Goal: Information Seeking & Learning: Learn about a topic

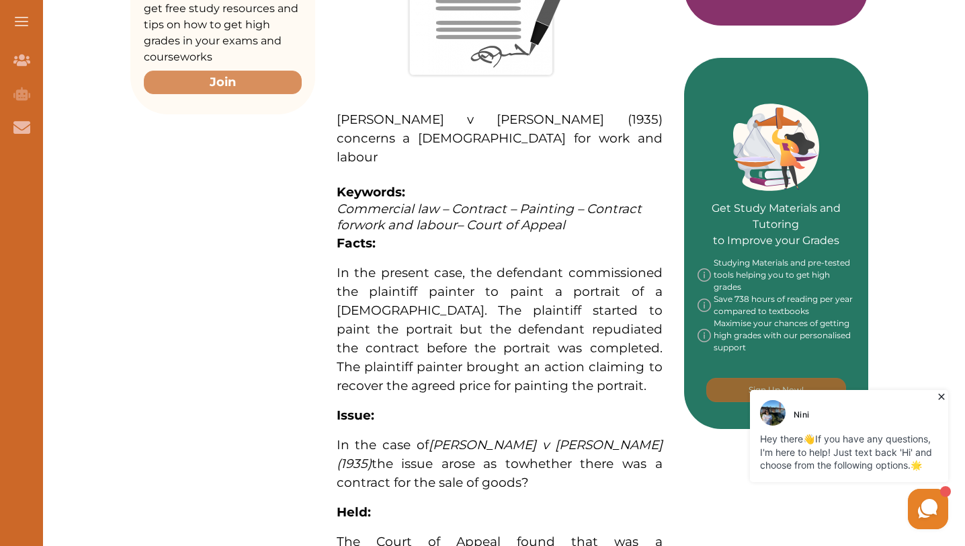
drag, startPoint x: 837, startPoint y: 397, endPoint x: 942, endPoint y: 397, distance: 104.2
click at [942, 397] on icon at bounding box center [941, 396] width 13 height 13
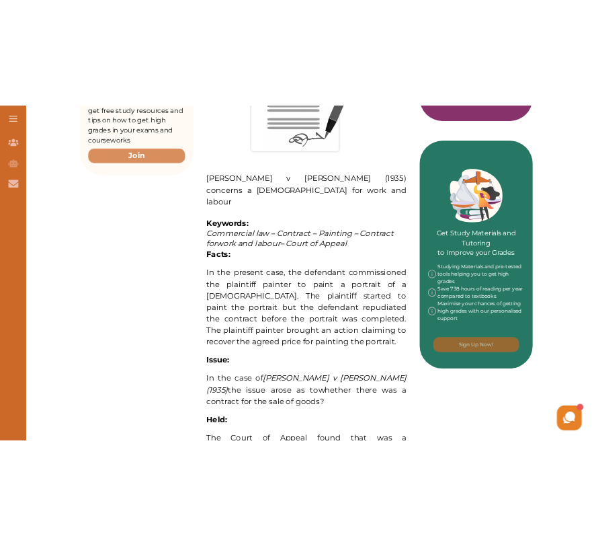
scroll to position [528, 0]
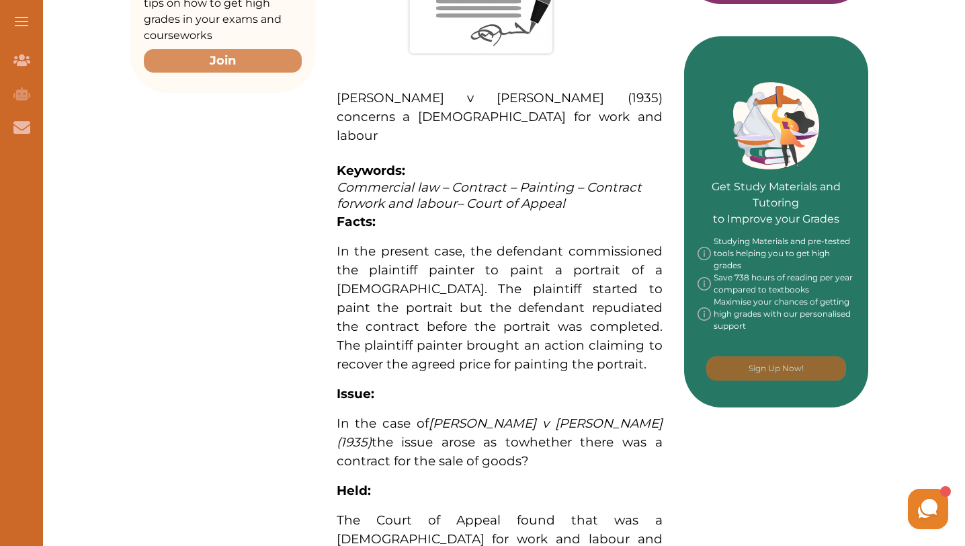
drag, startPoint x: 360, startPoint y: 222, endPoint x: 536, endPoint y: 305, distance: 194.8
click at [536, 305] on div "[PERSON_NAME] v [PERSON_NAME] (1935) concerns a [DEMOGRAPHIC_DATA] for work and…" at bounding box center [499, 290] width 369 height 1048
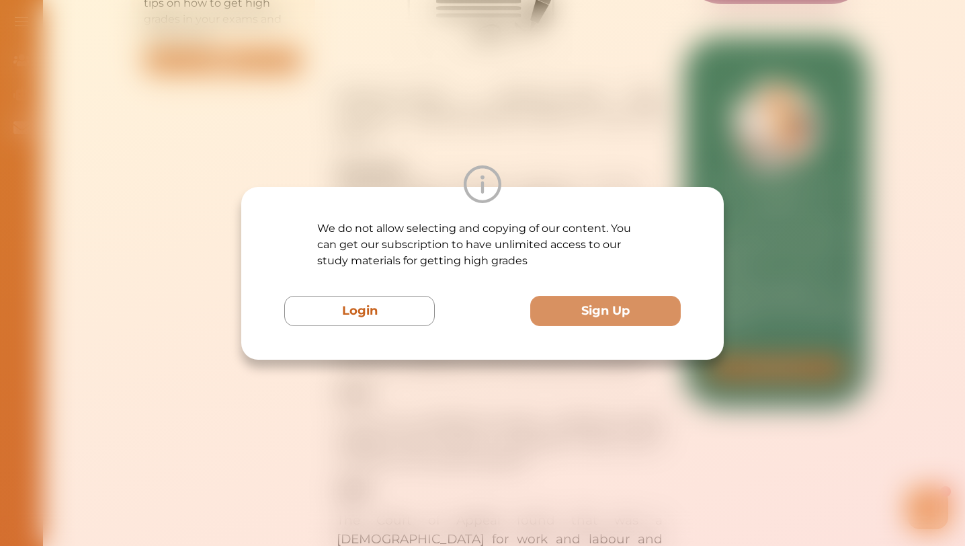
drag, startPoint x: 534, startPoint y: 303, endPoint x: 446, endPoint y: 267, distance: 95.9
click at [446, 267] on div "We do not allow selecting and copying of our content. You can get our subscript…" at bounding box center [482, 273] width 397 height 106
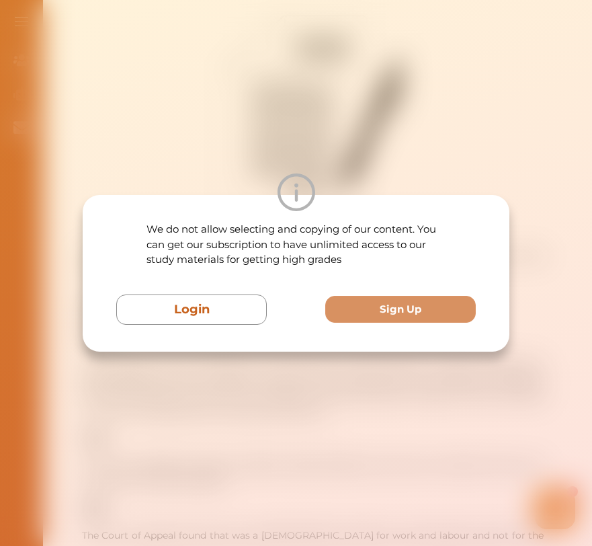
click at [370, 274] on div "We do not allow selecting and copying of our content. You can get our subscript…" at bounding box center [296, 273] width 360 height 103
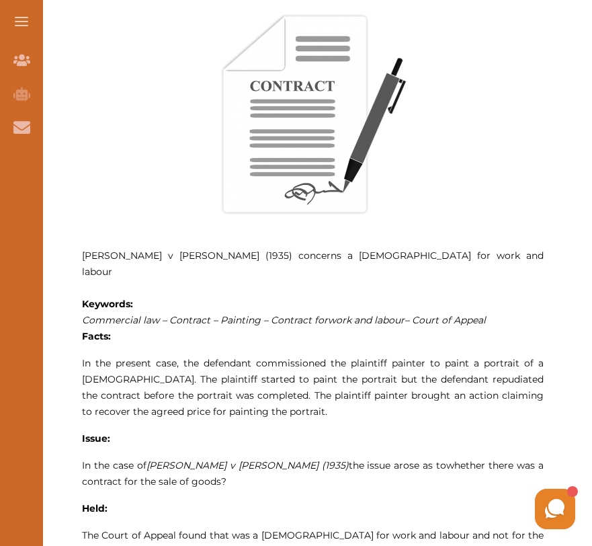
click at [518, 255] on div at bounding box center [296, 273] width 592 height 546
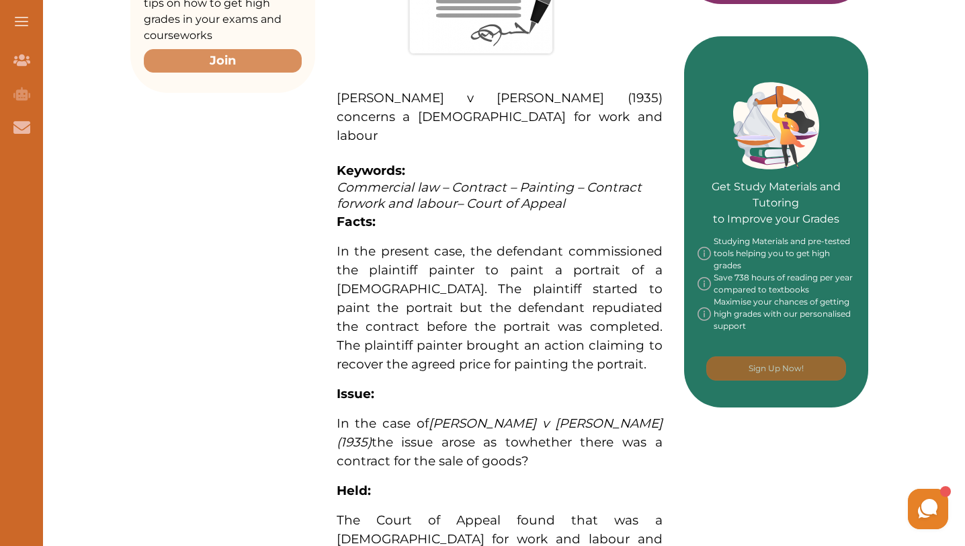
drag, startPoint x: 382, startPoint y: 267, endPoint x: 453, endPoint y: 296, distance: 76.6
click at [453, 296] on div at bounding box center [482, 273] width 965 height 546
drag, startPoint x: 445, startPoint y: 291, endPoint x: 413, endPoint y: 247, distance: 54.3
click at [413, 247] on div at bounding box center [482, 273] width 965 height 546
drag, startPoint x: 363, startPoint y: 216, endPoint x: 426, endPoint y: 278, distance: 87.9
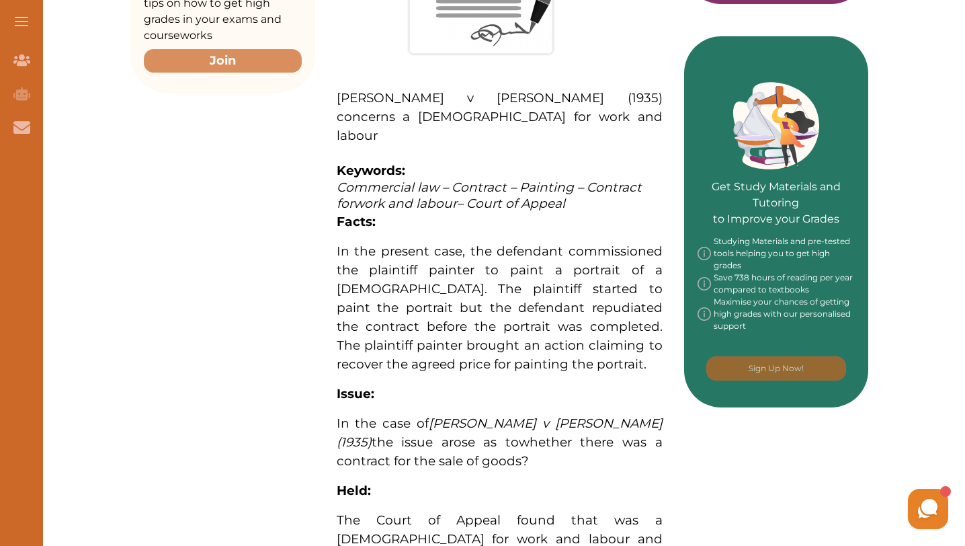
click at [426, 278] on div at bounding box center [482, 273] width 965 height 546
drag, startPoint x: 330, startPoint y: 251, endPoint x: 450, endPoint y: 286, distance: 124.4
click at [450, 287] on div at bounding box center [482, 273] width 965 height 546
drag, startPoint x: 369, startPoint y: 229, endPoint x: 434, endPoint y: 270, distance: 77.4
click at [434, 270] on div at bounding box center [482, 273] width 965 height 546
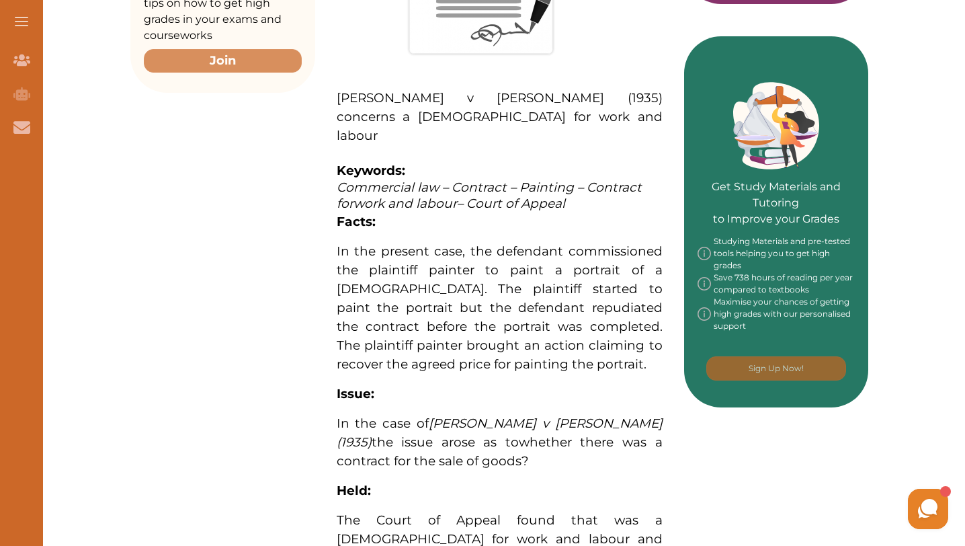
click at [352, 306] on div at bounding box center [482, 273] width 965 height 546
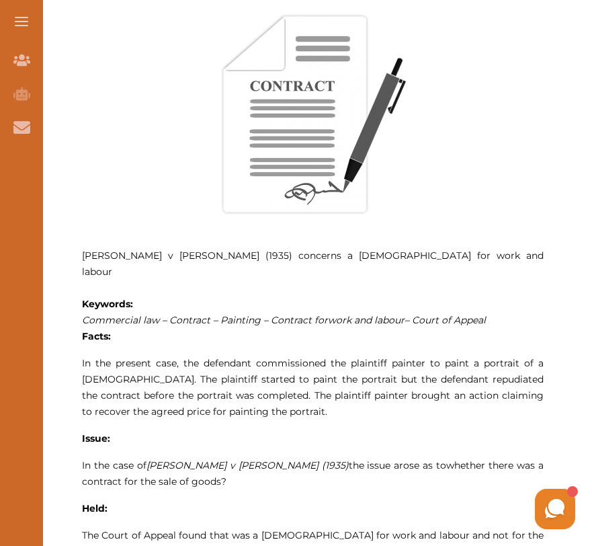
click at [243, 307] on div at bounding box center [296, 273] width 592 height 546
drag, startPoint x: 369, startPoint y: 412, endPoint x: 436, endPoint y: 338, distance: 99.5
click at [436, 337] on div at bounding box center [296, 273] width 592 height 546
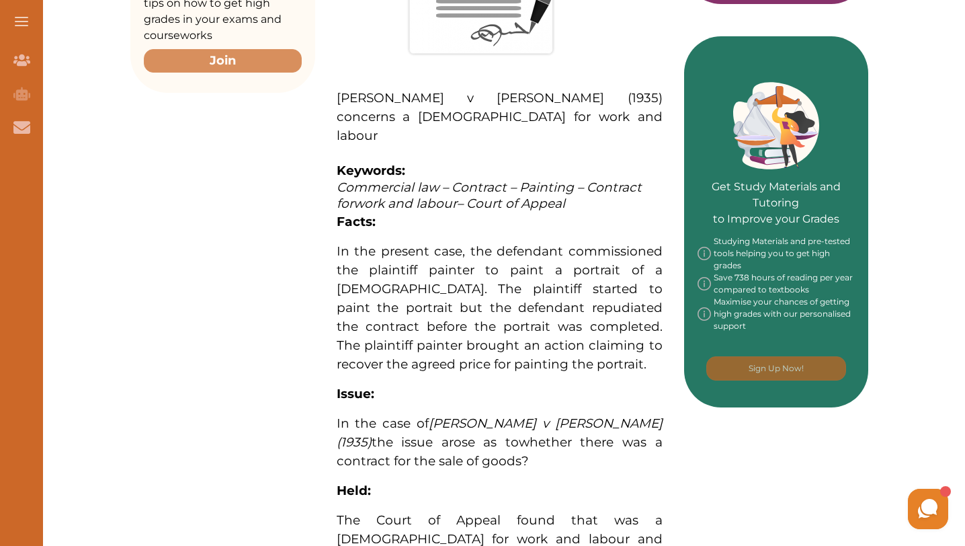
drag, startPoint x: 419, startPoint y: 237, endPoint x: 476, endPoint y: 238, distance: 57.1
click at [476, 239] on div at bounding box center [482, 273] width 965 height 546
drag, startPoint x: 387, startPoint y: 224, endPoint x: 436, endPoint y: 265, distance: 63.9
click at [436, 265] on div at bounding box center [482, 273] width 965 height 546
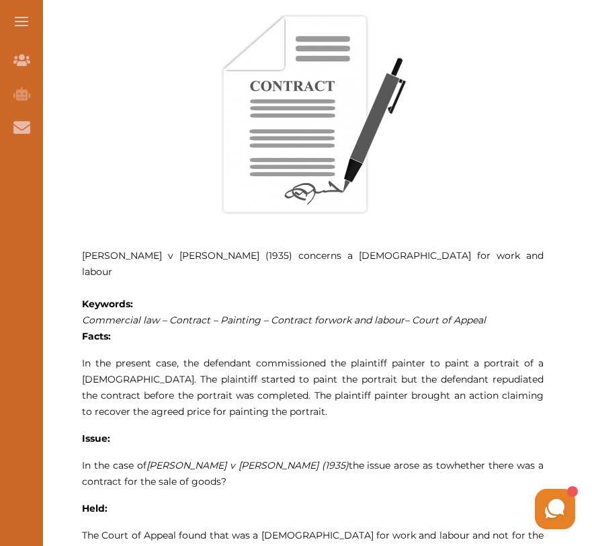
click at [372, 314] on span "work and labour" at bounding box center [366, 320] width 77 height 12
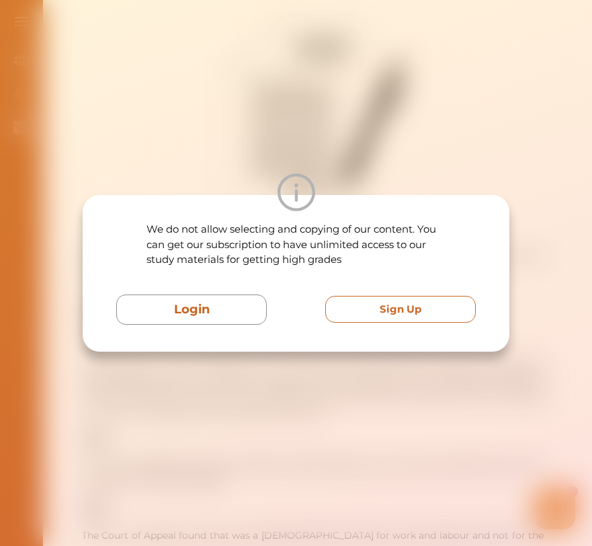
click at [376, 308] on button "Sign Up" at bounding box center [400, 310] width 151 height 28
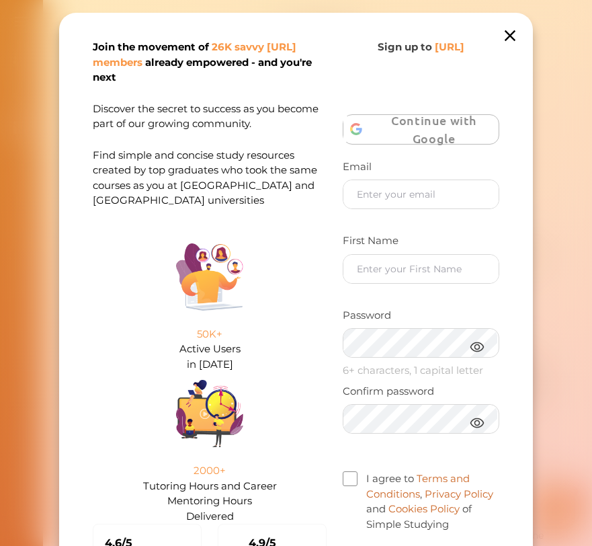
scroll to position [25, 0]
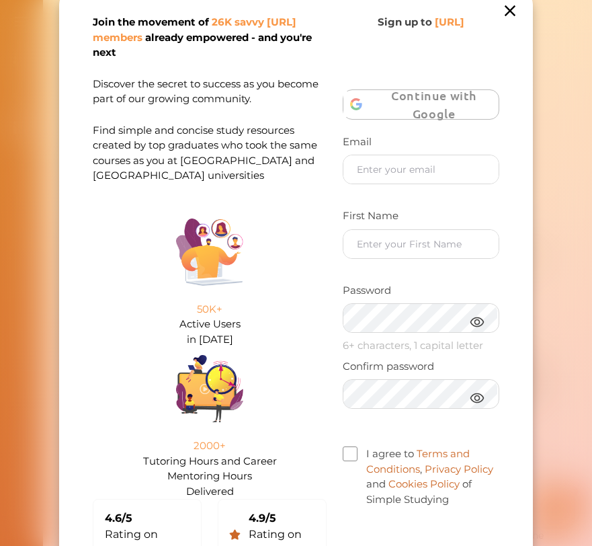
click at [514, 9] on icon at bounding box center [510, 10] width 19 height 19
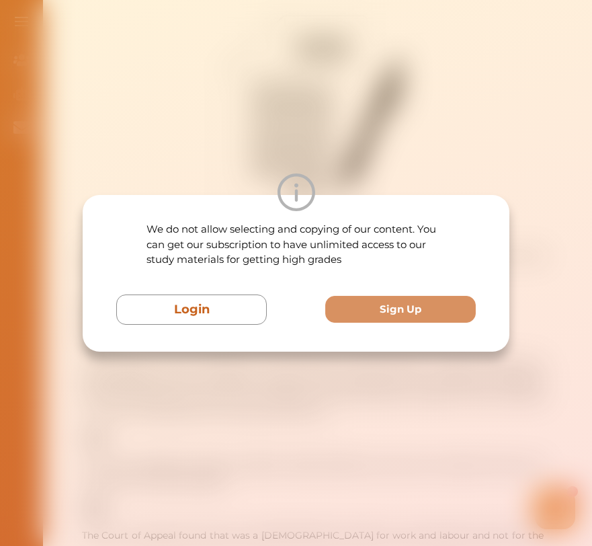
click at [399, 233] on p "We do not allow selecting and copying of our content. You can get our subscript…" at bounding box center [297, 245] width 300 height 46
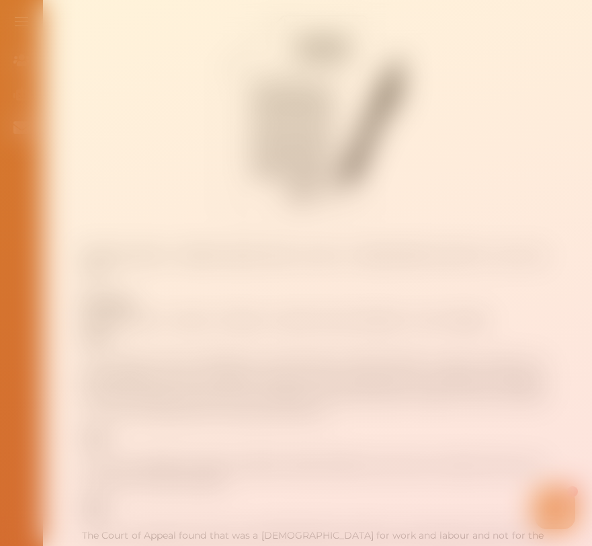
click at [364, 359] on div at bounding box center [296, 273] width 592 height 546
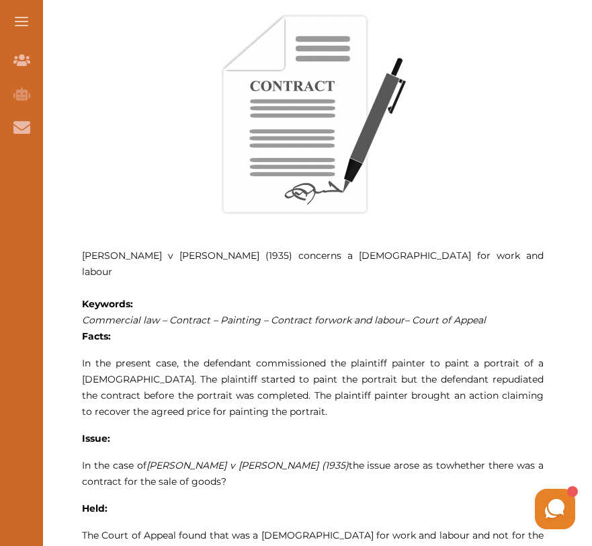
click at [354, 274] on div at bounding box center [296, 273] width 592 height 546
drag, startPoint x: 330, startPoint y: 347, endPoint x: 434, endPoint y: 356, distance: 104.5
click at [434, 356] on div at bounding box center [296, 273] width 592 height 546
click at [315, 314] on span "Commercial law – Contract – Painting – Contract for" at bounding box center [205, 320] width 246 height 12
drag, startPoint x: 290, startPoint y: 356, endPoint x: 385, endPoint y: 368, distance: 95.5
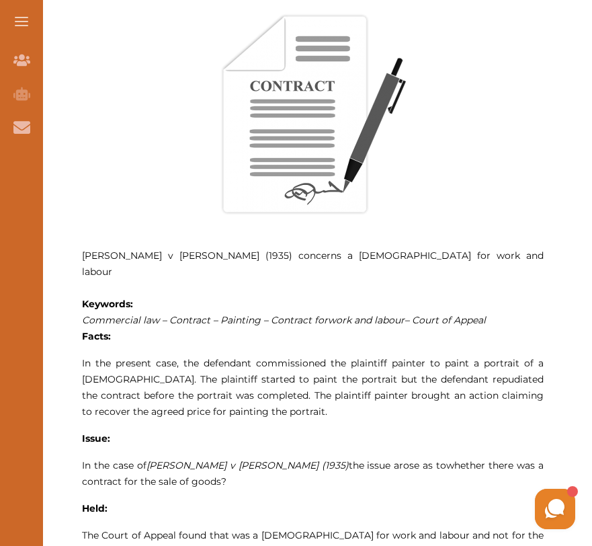
click at [385, 368] on p "In the present case, the defendant commissioned the plaintiff painter to paint …" at bounding box center [313, 387] width 462 height 65
